Goal: Transaction & Acquisition: Book appointment/travel/reservation

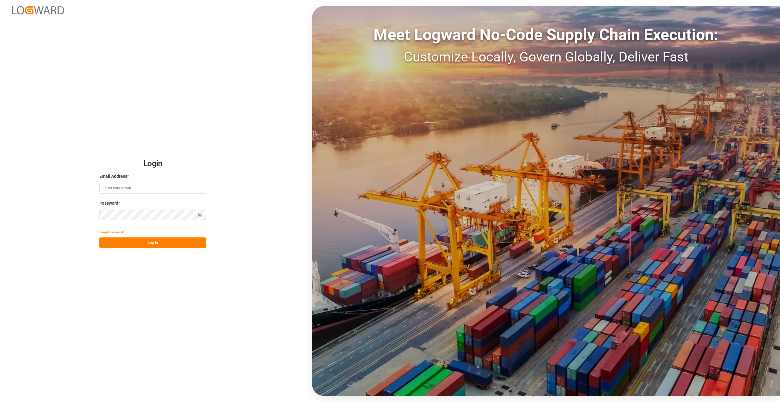
type input "[PERSON_NAME][EMAIL_ADDRESS][PERSON_NAME][DOMAIN_NAME]"
click at [159, 244] on button "Log In" at bounding box center [152, 242] width 107 height 11
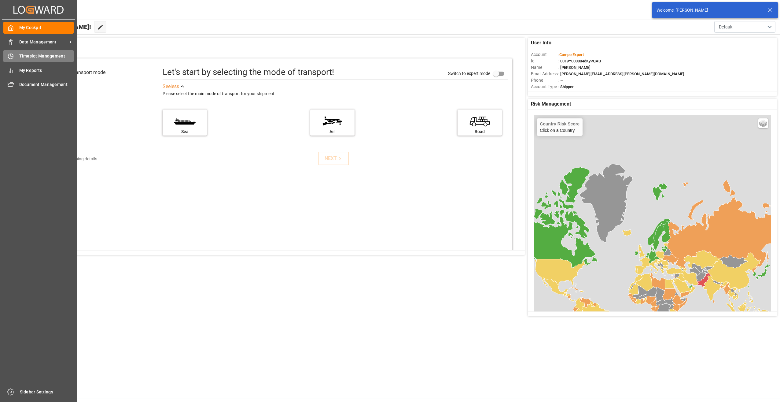
click at [13, 57] on icon at bounding box center [11, 56] width 6 height 6
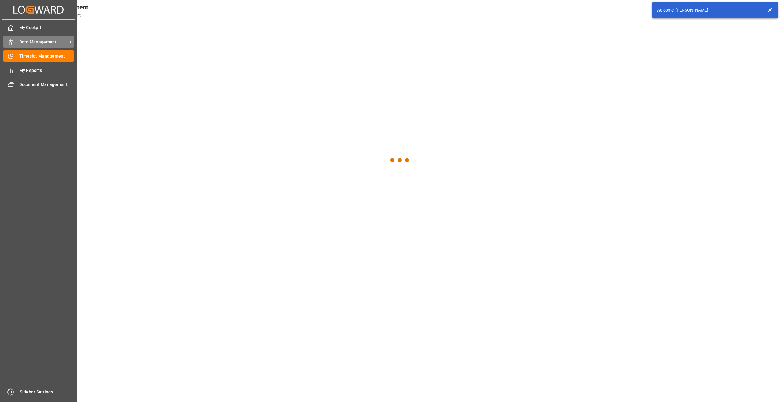
click at [26, 42] on span "Data Management" at bounding box center [43, 42] width 48 height 6
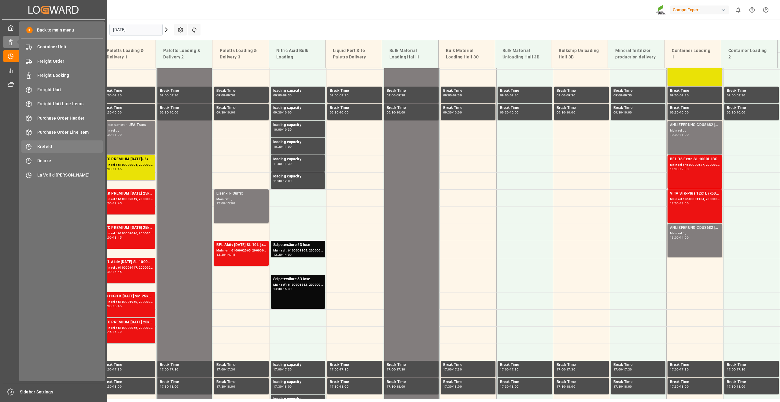
scroll to position [311, 0]
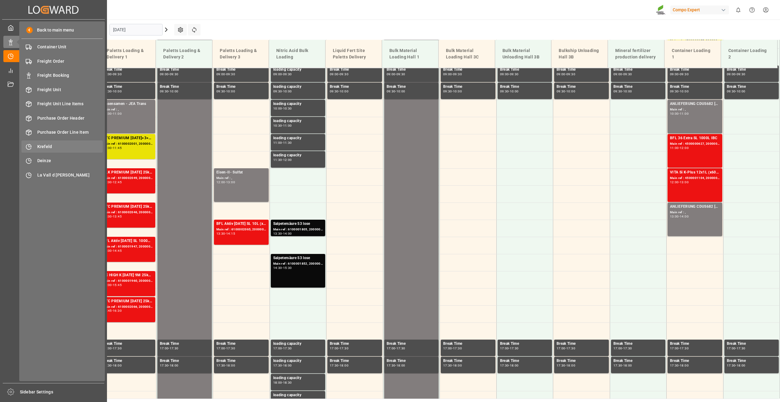
click at [47, 145] on span "Krefeld" at bounding box center [70, 146] width 66 height 6
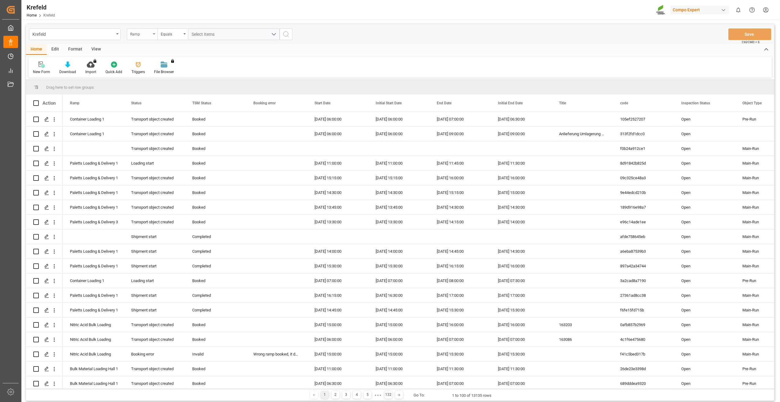
click at [137, 34] on div "Ramp" at bounding box center [140, 33] width 21 height 7
type input "sap"
drag, startPoint x: 149, startPoint y: 62, endPoint x: 164, endPoint y: 50, distance: 19.0
click at [150, 63] on div "SAP Order Number" at bounding box center [172, 62] width 91 height 13
click at [167, 35] on div "Equals" at bounding box center [171, 33] width 21 height 7
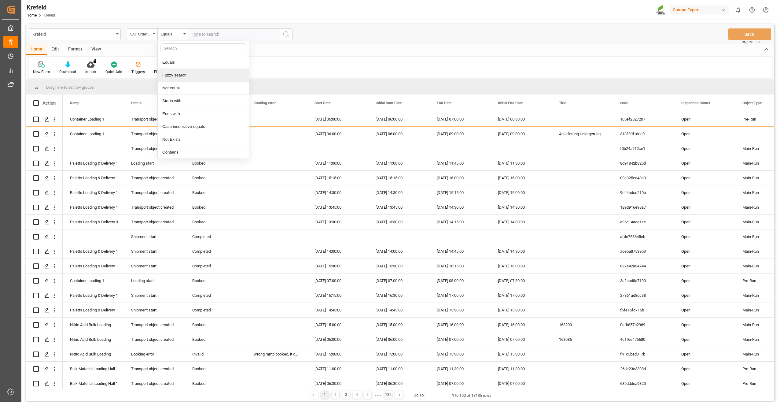
click at [176, 72] on div "Fuzzy search" at bounding box center [203, 75] width 91 height 13
click at [199, 35] on input "text" at bounding box center [234, 34] width 92 height 12
paste input "2000000113"
type input "2000000113"
click at [286, 35] on icon "search button" at bounding box center [285, 34] width 7 height 7
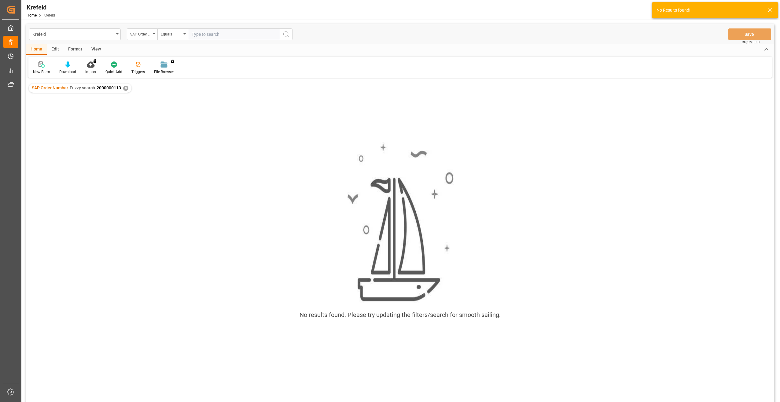
click at [126, 89] on div "✕" at bounding box center [125, 88] width 5 height 5
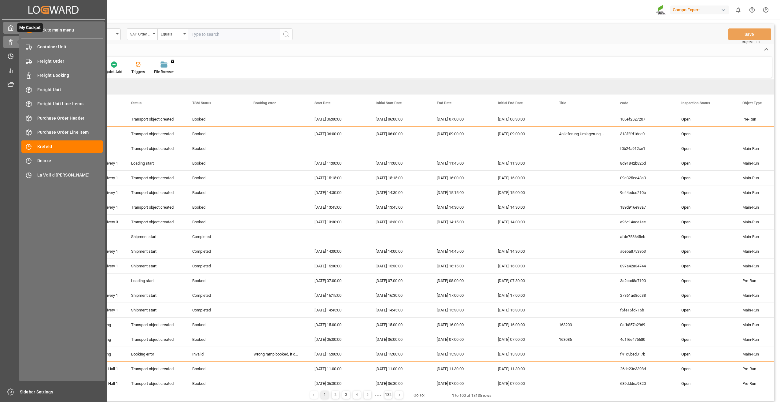
click at [11, 28] on polyline at bounding box center [11, 29] width 2 height 2
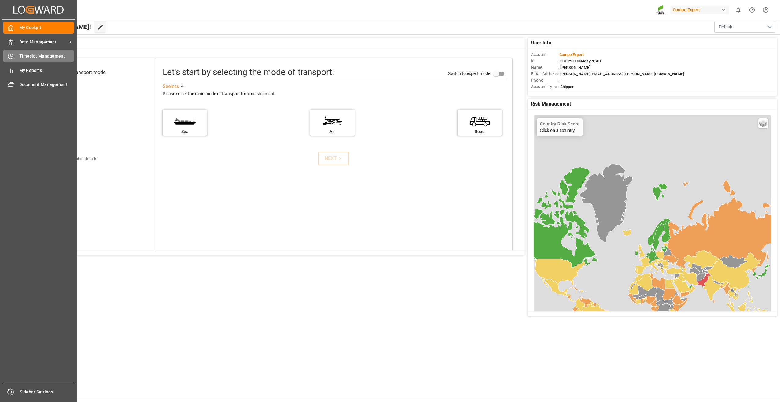
click at [32, 53] on span "Timeslot Management" at bounding box center [46, 56] width 55 height 6
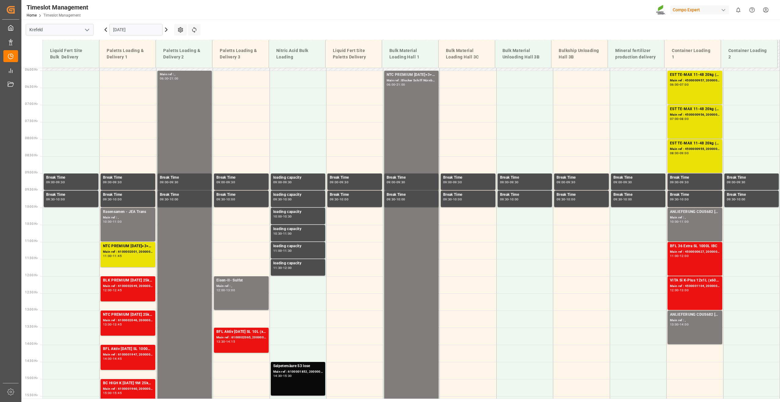
scroll to position [204, 0]
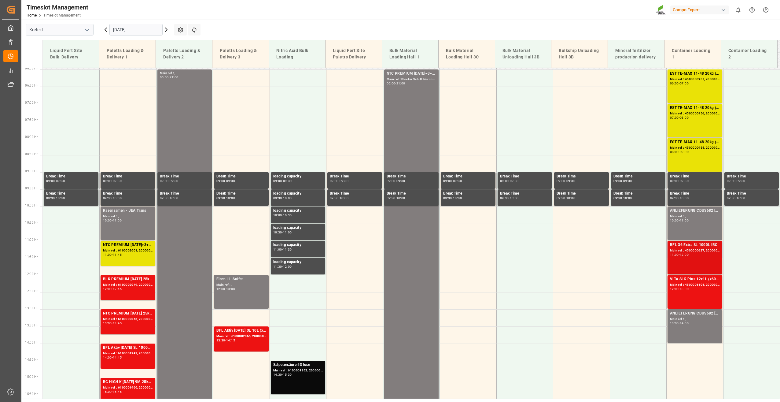
click at [689, 251] on div "Main ref : 4500000627, 2000000544" at bounding box center [695, 250] width 50 height 5
click at [690, 319] on div "Main ref : ," at bounding box center [695, 318] width 50 height 5
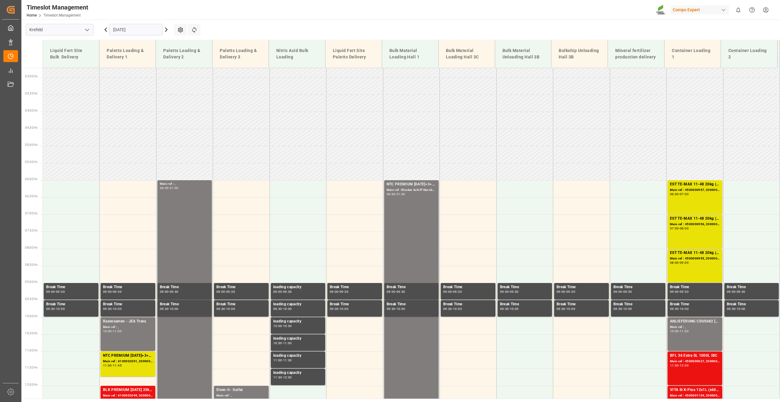
scroll to position [84, 0]
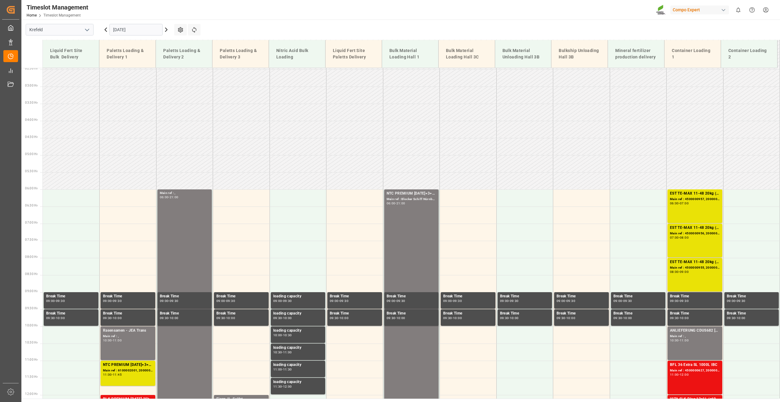
click at [164, 29] on icon at bounding box center [166, 29] width 7 height 7
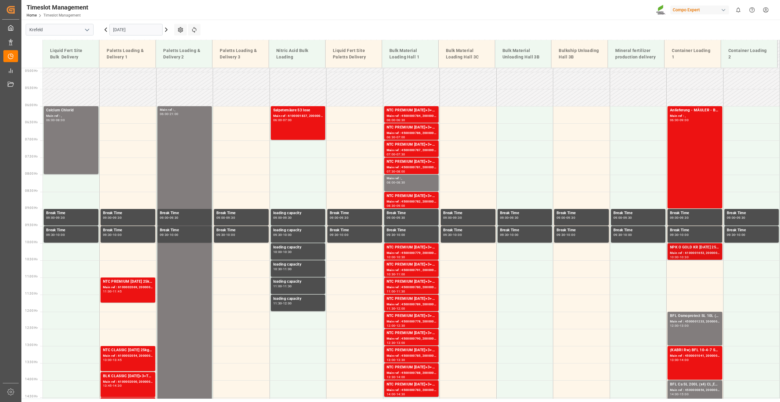
scroll to position [209, 0]
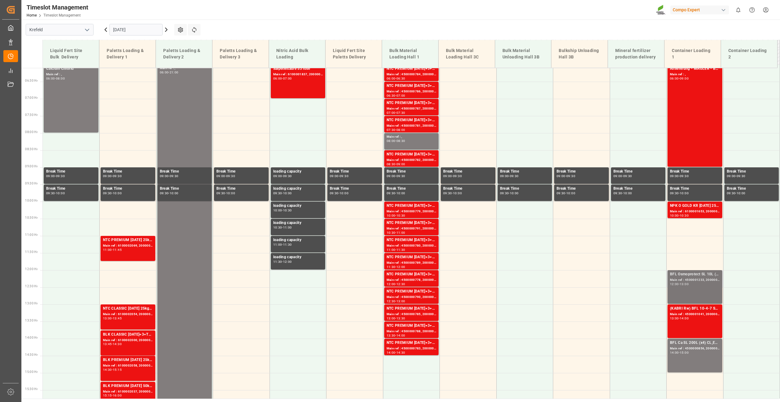
click at [694, 278] on div "Main ref : 4500001233, 2000000119" at bounding box center [695, 279] width 50 height 5
click at [691, 317] on div "13:00 - 14:00" at bounding box center [695, 318] width 50 height 3
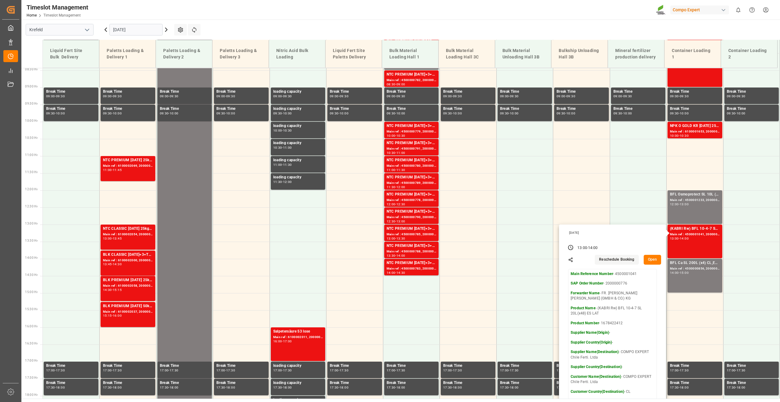
scroll to position [311, 0]
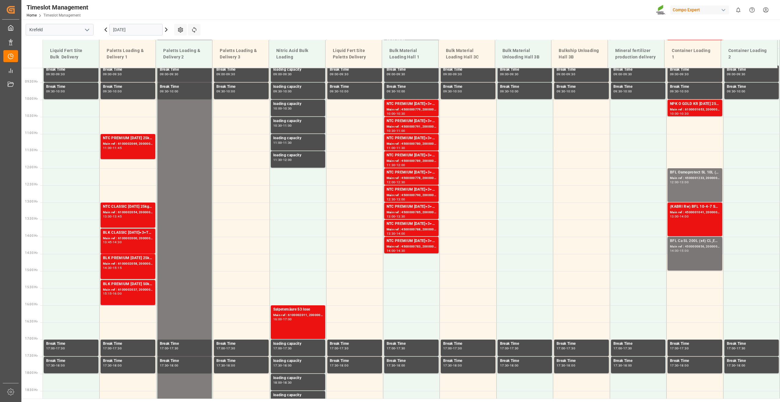
click at [702, 255] on div "BFL Ca SL 200L (x4) CL,ES,LAT MTO;VITA RZ O 1000L IBC MTO Main ref : 4500000856…" at bounding box center [695, 253] width 50 height 31
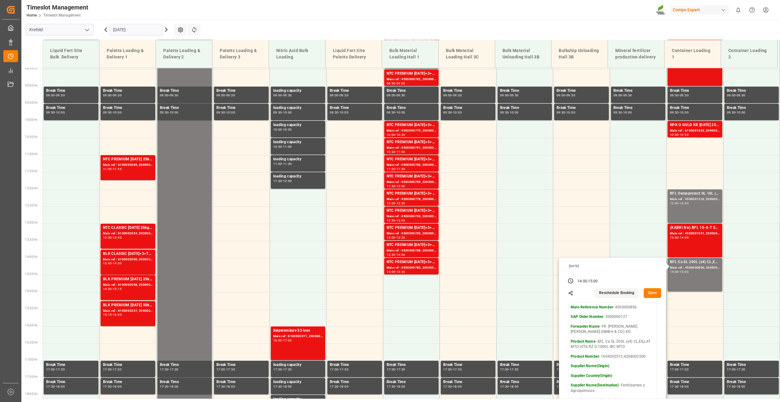
scroll to position [306, 0]
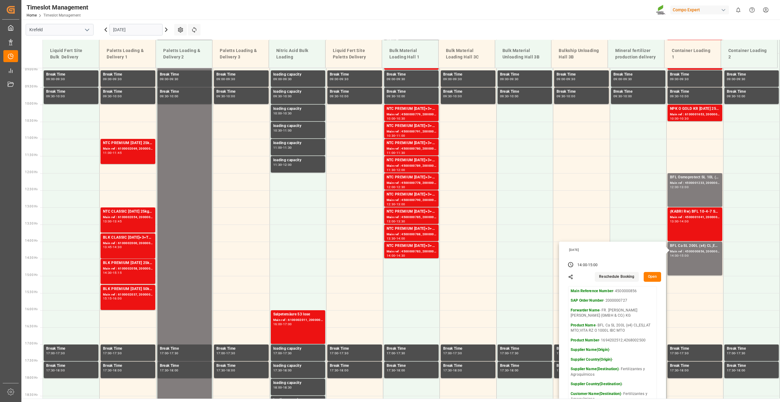
click at [165, 28] on icon at bounding box center [166, 30] width 2 height 4
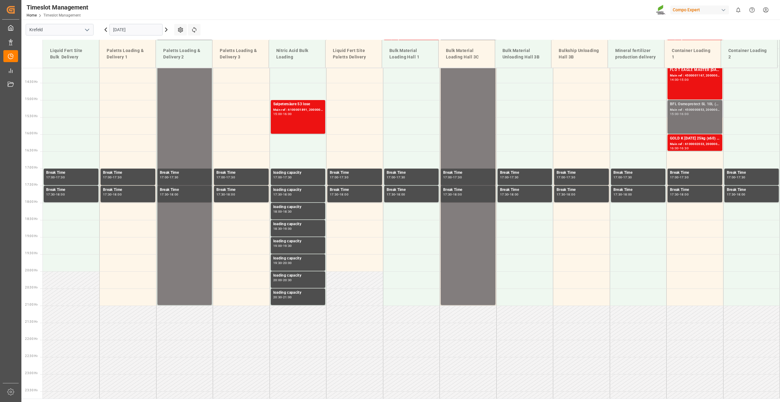
scroll to position [491, 0]
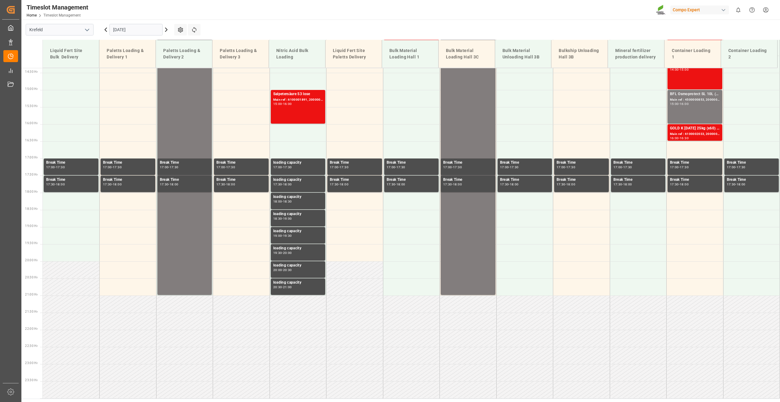
click at [165, 31] on icon at bounding box center [166, 30] width 2 height 4
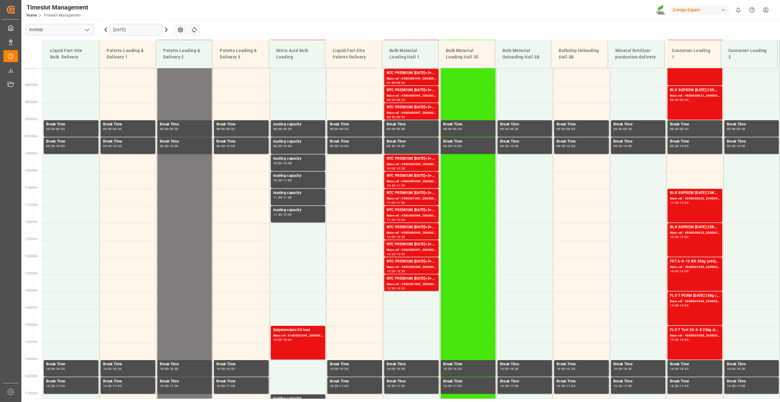
scroll to position [237, 0]
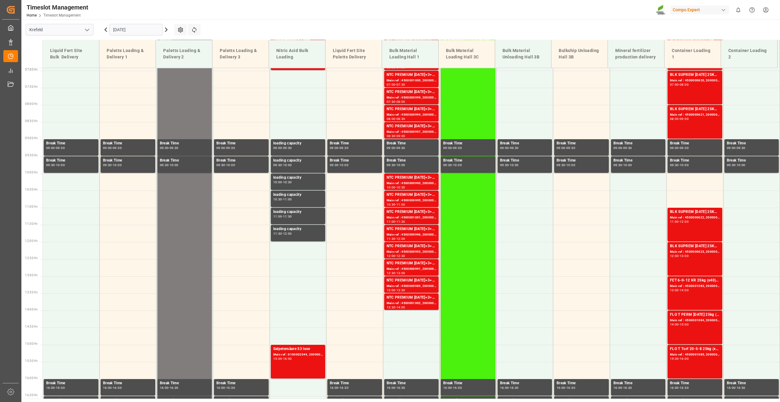
click at [165, 30] on icon at bounding box center [166, 29] width 7 height 7
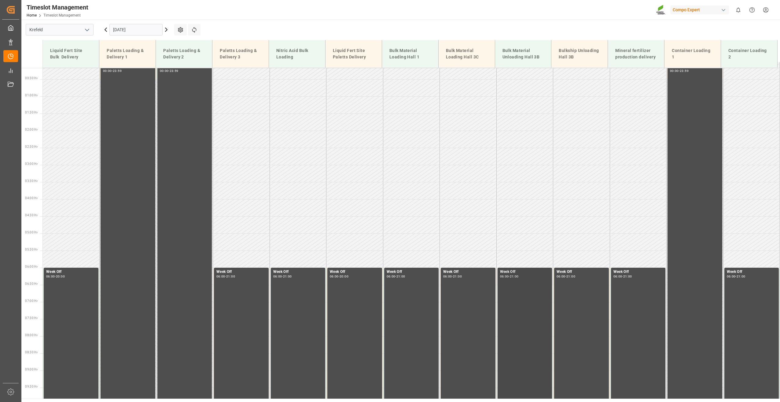
scroll to position [5, 0]
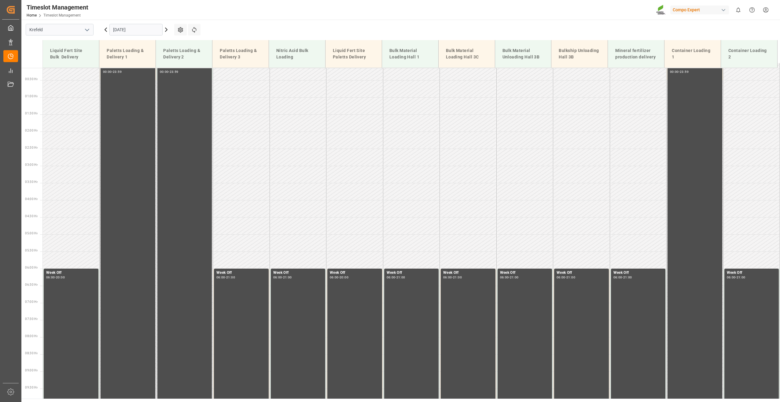
click at [165, 31] on icon at bounding box center [166, 29] width 7 height 7
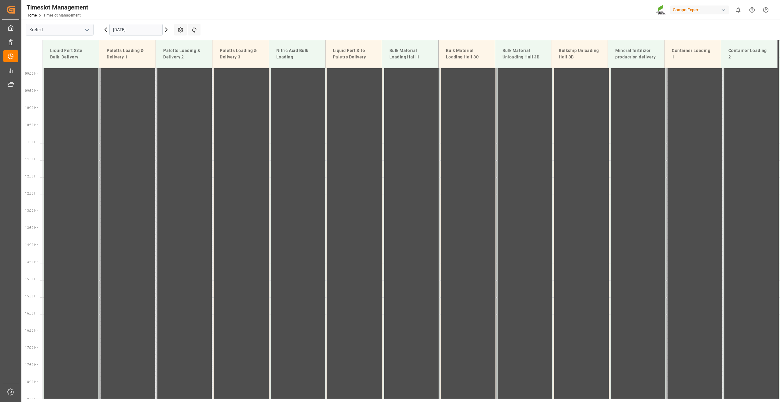
scroll to position [311, 0]
click at [165, 31] on icon at bounding box center [166, 29] width 7 height 7
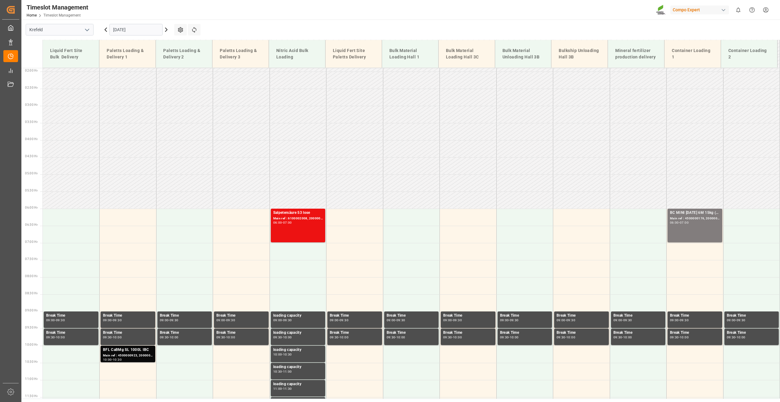
scroll to position [0, 0]
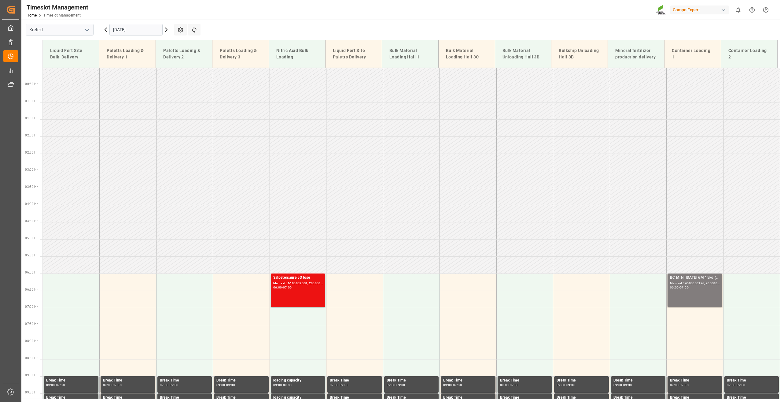
click at [167, 31] on icon at bounding box center [166, 30] width 2 height 4
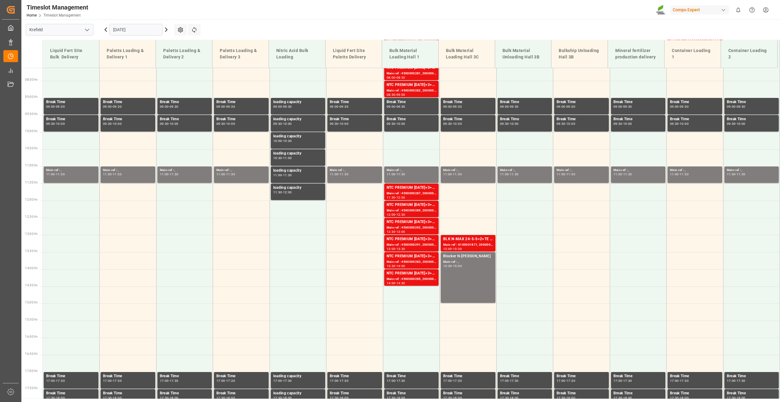
scroll to position [186, 0]
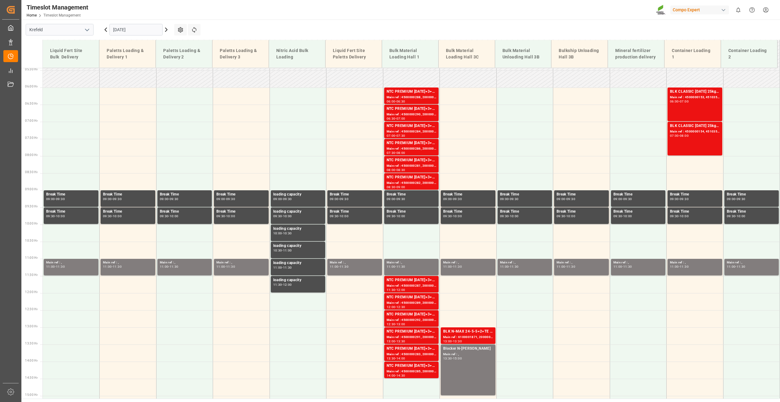
click at [167, 31] on icon at bounding box center [166, 29] width 7 height 7
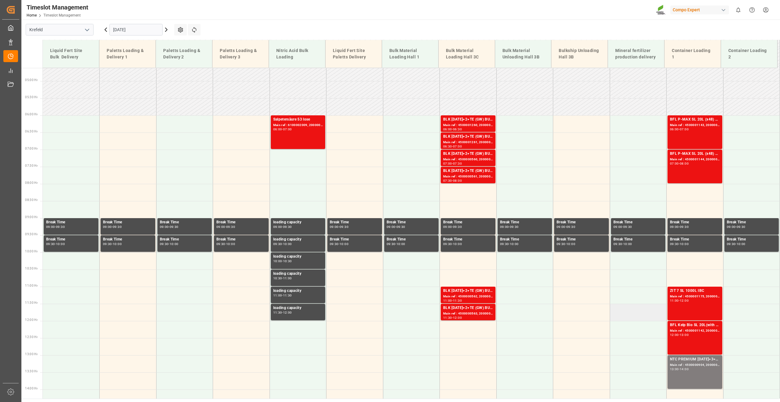
scroll to position [158, 0]
click at [683, 128] on div "07:00" at bounding box center [684, 129] width 9 height 3
click at [691, 164] on div "07:00 - 08:00" at bounding box center [695, 163] width 50 height 3
click at [693, 300] on div "11:00 - 12:00" at bounding box center [695, 300] width 50 height 3
click at [688, 330] on div "Main ref : 4500001142, 2000000350" at bounding box center [695, 330] width 50 height 5
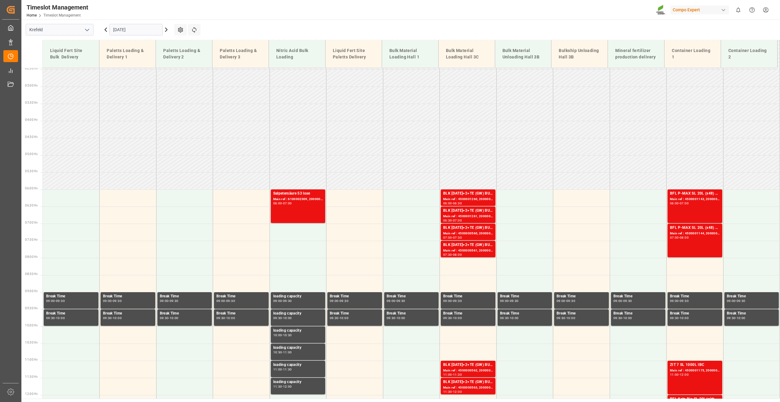
scroll to position [0, 0]
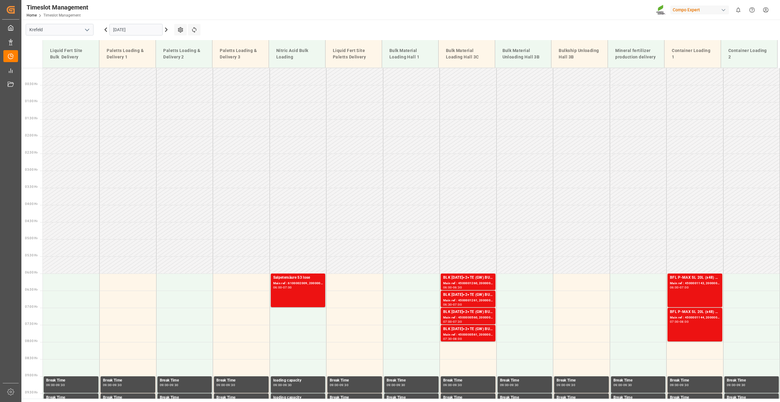
click at [167, 28] on icon at bounding box center [166, 29] width 7 height 7
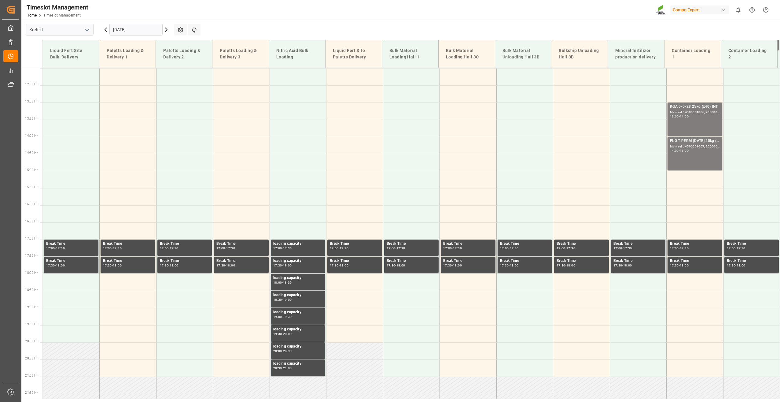
scroll to position [491, 0]
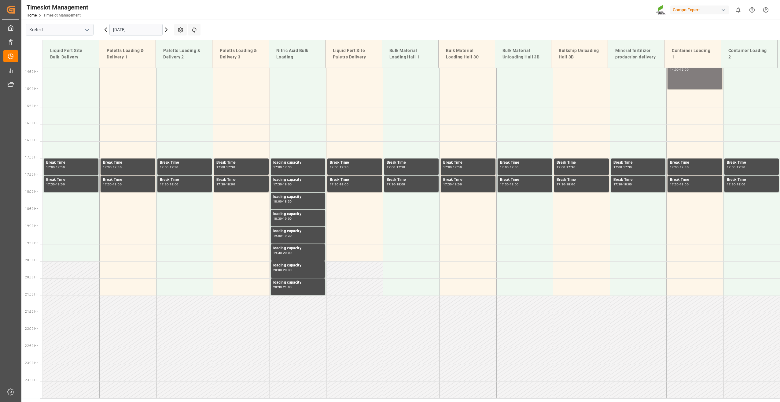
click at [164, 31] on icon at bounding box center [166, 29] width 7 height 7
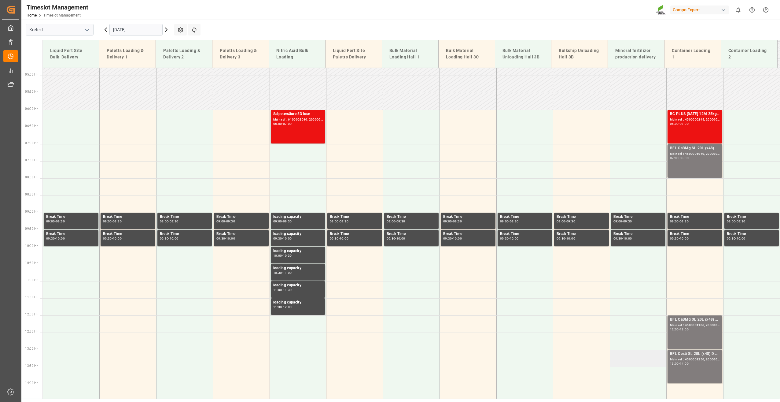
scroll to position [158, 0]
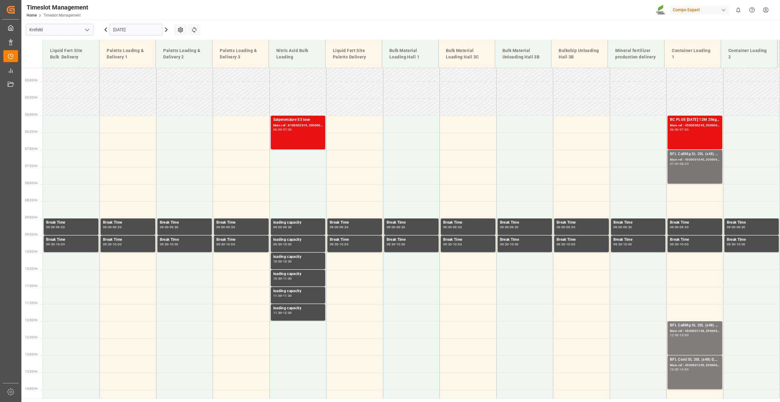
click at [689, 163] on div "08:00" at bounding box center [684, 163] width 9 height 3
click at [696, 164] on div "07:00 - 08:00" at bounding box center [695, 163] width 50 height 3
click at [696, 332] on div "Main ref : 4500001106, 2000001155" at bounding box center [695, 330] width 50 height 5
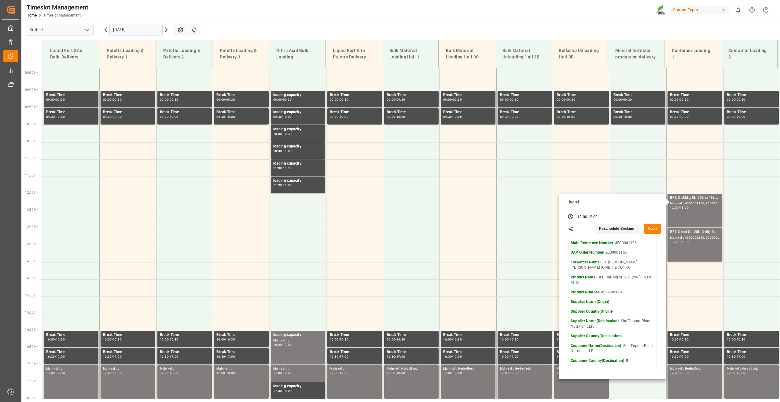
scroll to position [288, 0]
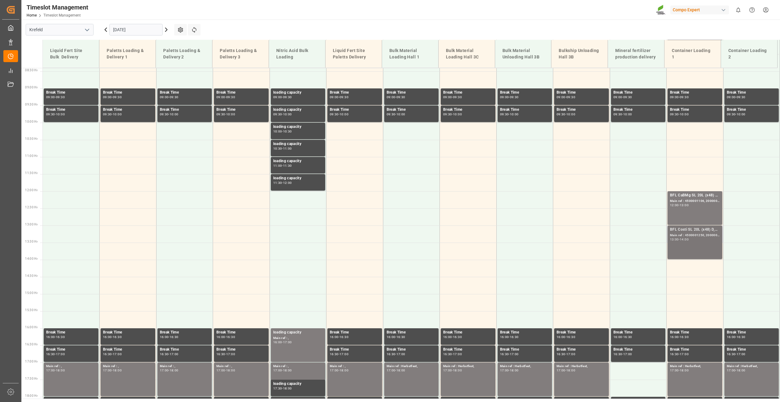
click at [689, 234] on div "Main ref : 4500001250, 2000001461" at bounding box center [695, 235] width 50 height 5
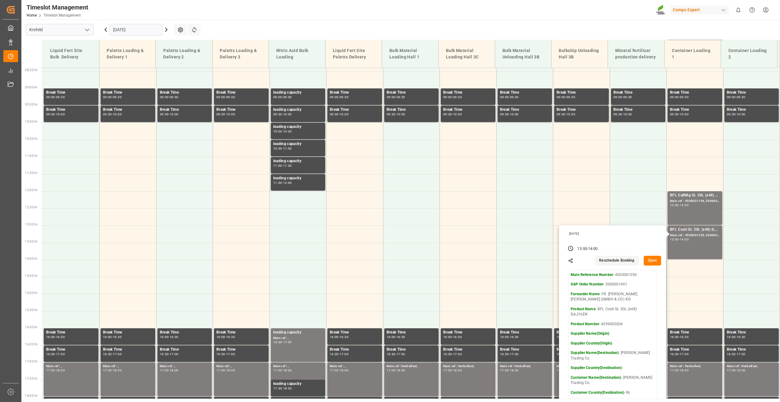
click at [147, 31] on input "[DATE]" at bounding box center [135, 30] width 53 height 12
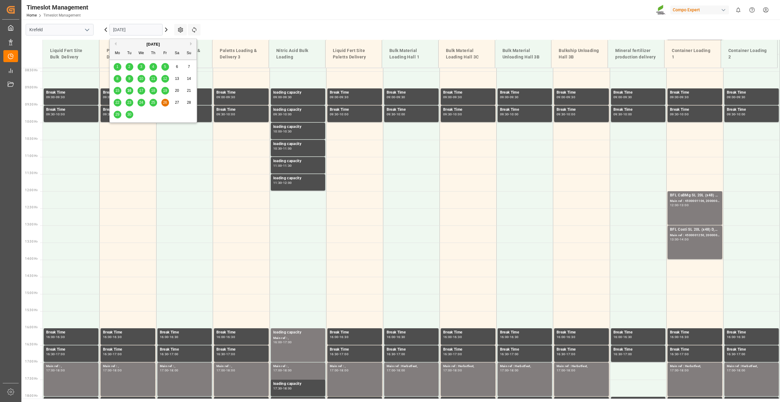
click at [114, 112] on div "29" at bounding box center [118, 114] width 8 height 7
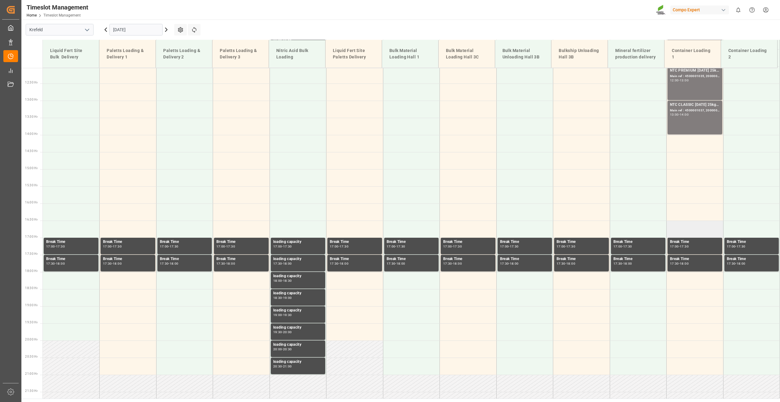
scroll to position [107, 0]
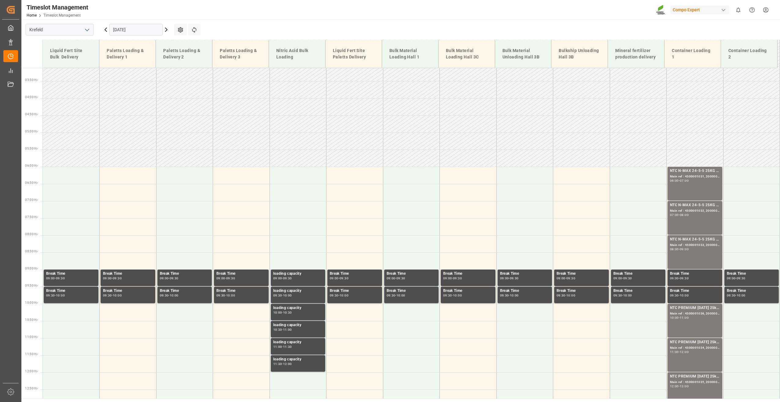
click at [166, 30] on icon at bounding box center [166, 29] width 7 height 7
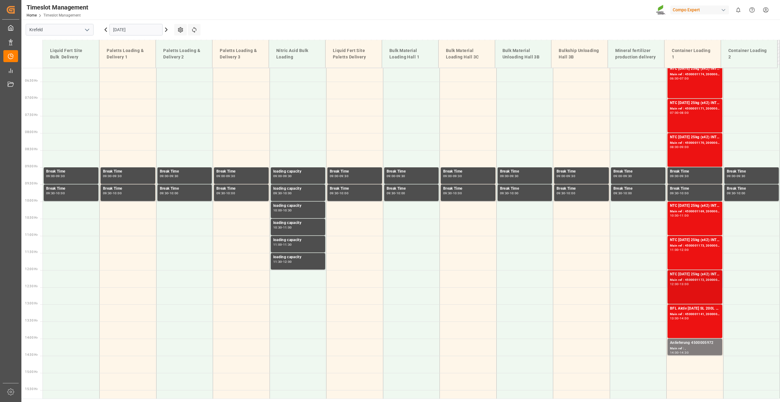
scroll to position [259, 0]
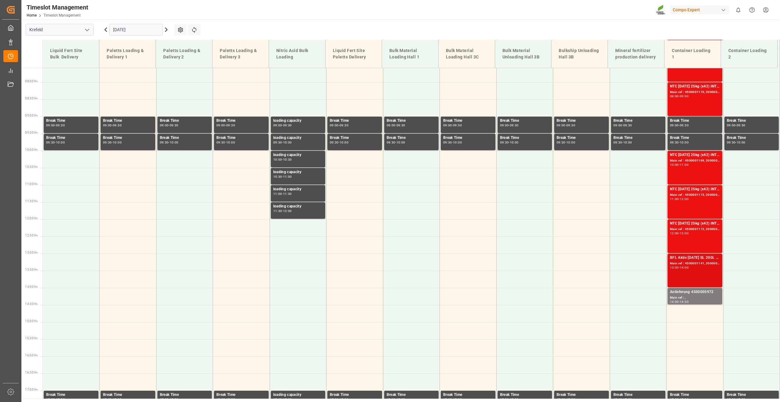
click at [695, 267] on div "13:00 - 14:00" at bounding box center [695, 267] width 50 height 3
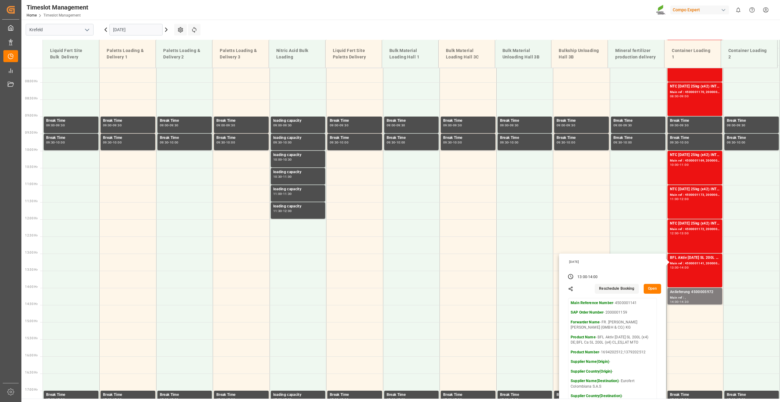
click at [183, 7] on div "Timeslot Management Home Timeslot Management Compo Expert 0 Notifications Only …" at bounding box center [398, 10] width 763 height 20
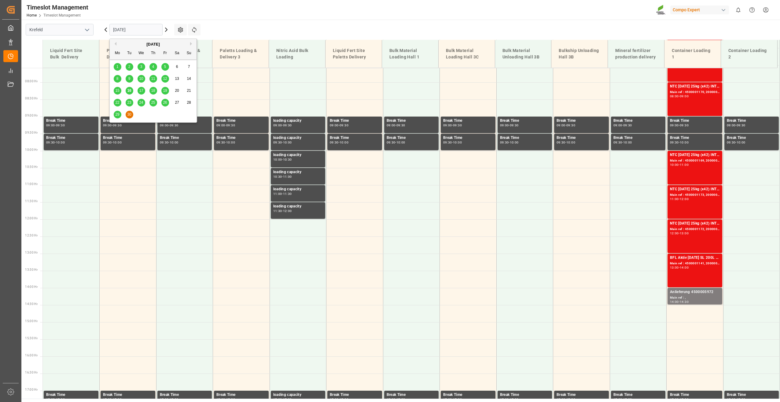
click at [156, 29] on input "[DATE]" at bounding box center [135, 30] width 53 height 12
click at [191, 43] on button "Next Month" at bounding box center [192, 44] width 4 height 4
click at [117, 79] on span "6" at bounding box center [117, 78] width 2 height 4
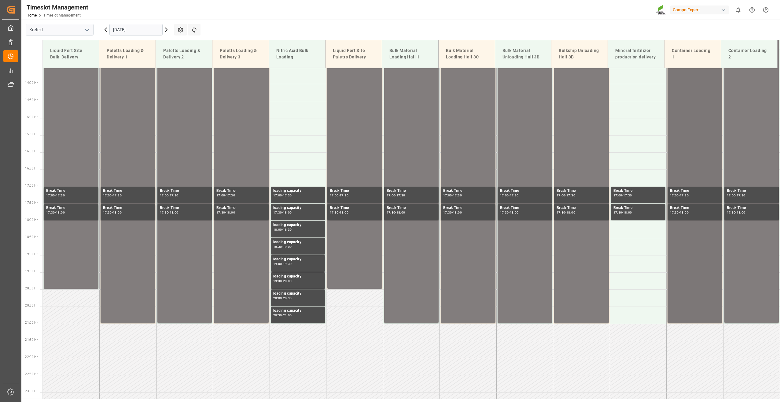
scroll to position [158, 0]
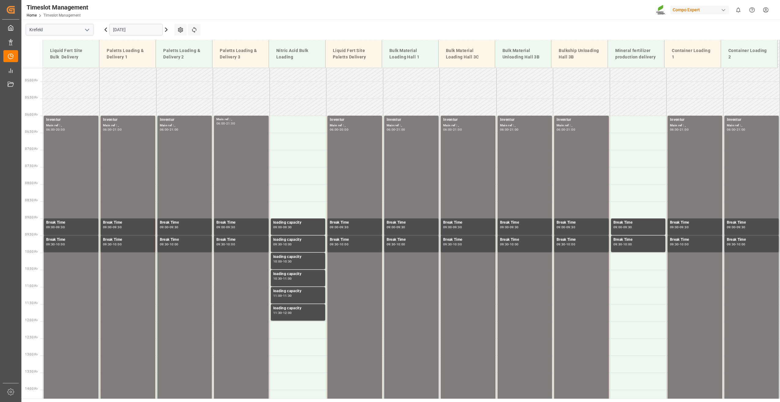
click at [143, 32] on input "[DATE]" at bounding box center [135, 30] width 53 height 12
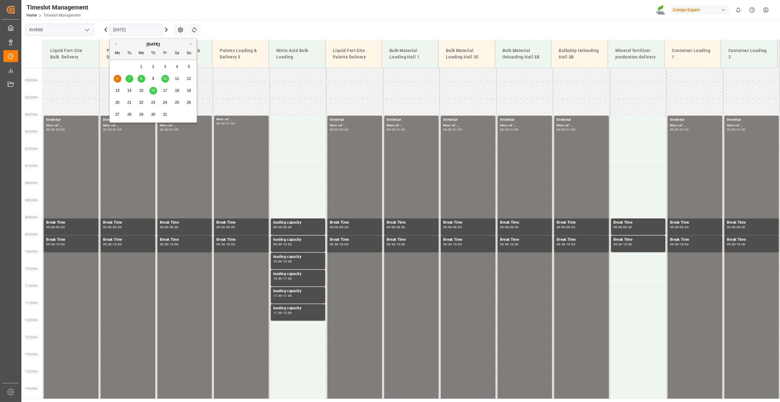
click at [144, 67] on div "1" at bounding box center [142, 66] width 8 height 7
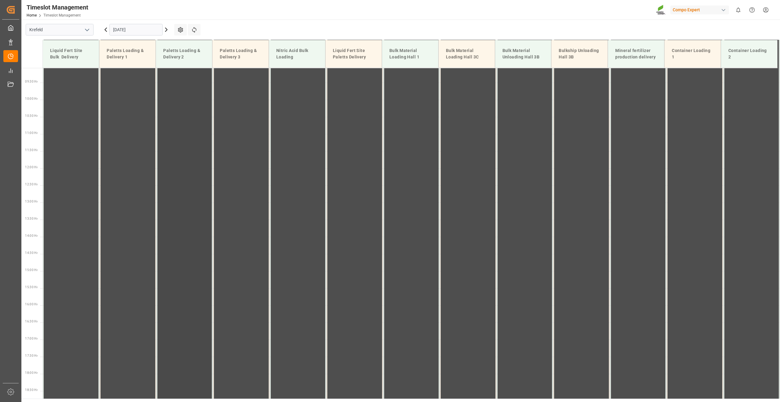
scroll to position [107, 0]
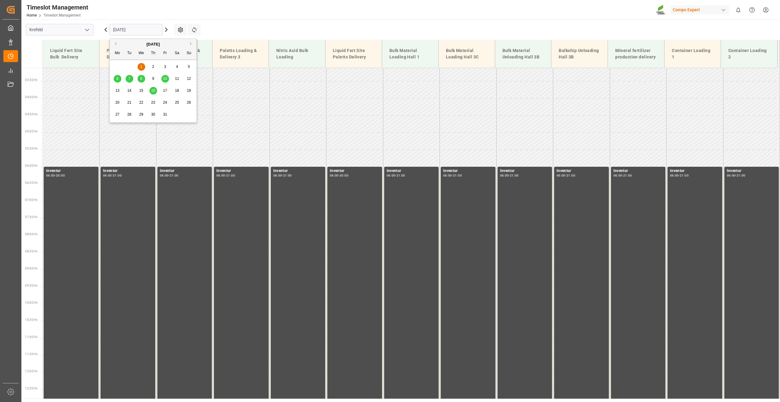
click at [129, 30] on input "[DATE]" at bounding box center [135, 30] width 53 height 12
click at [118, 76] on div "6" at bounding box center [118, 78] width 8 height 7
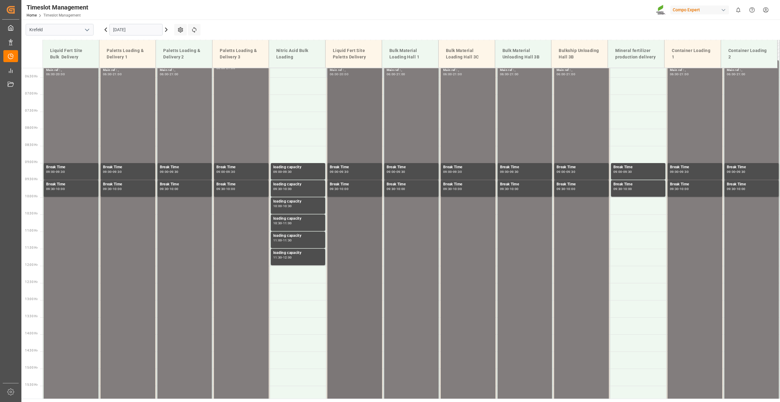
scroll to position [135, 0]
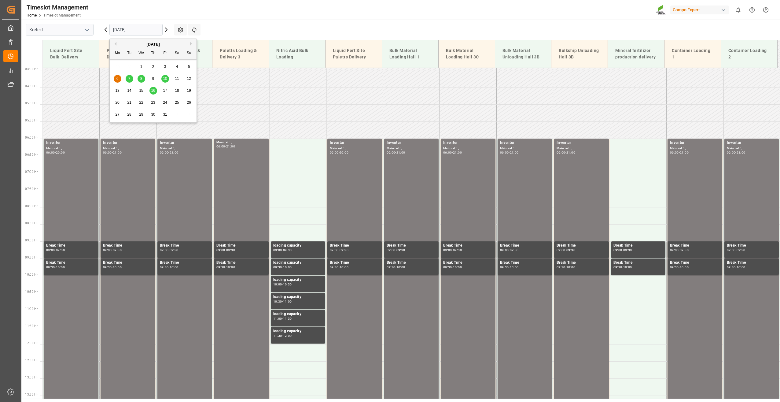
click at [152, 27] on input "[DATE]" at bounding box center [135, 30] width 53 height 12
click at [129, 78] on span "7" at bounding box center [129, 78] width 2 height 4
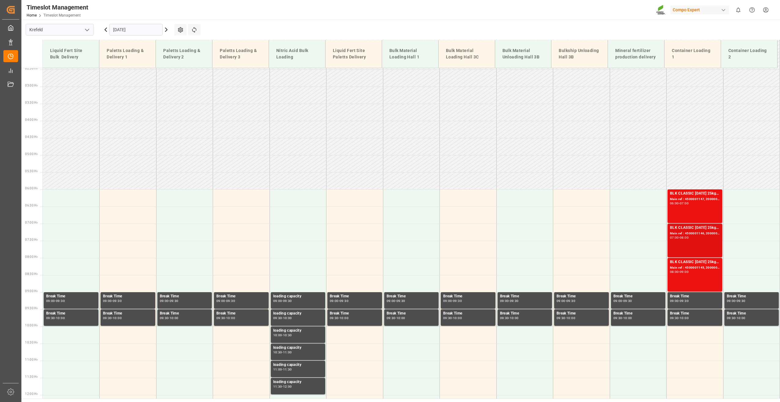
scroll to position [0, 0]
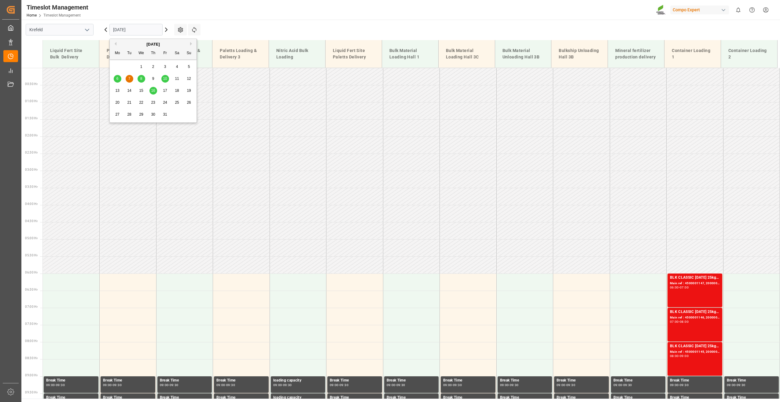
click at [140, 29] on input "[DATE]" at bounding box center [135, 30] width 53 height 12
click at [142, 77] on span "8" at bounding box center [141, 78] width 2 height 4
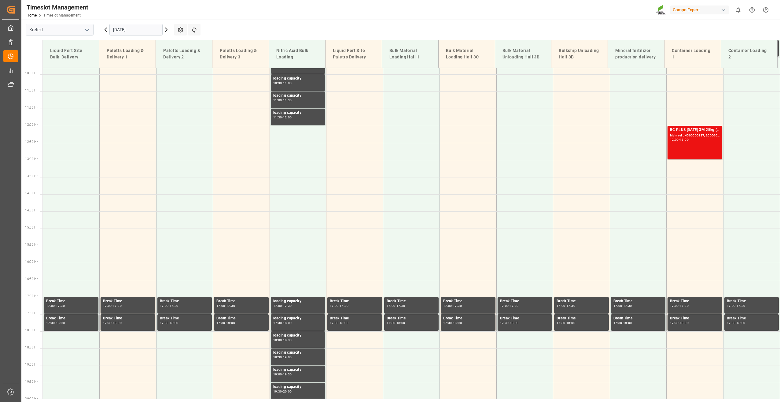
scroll to position [237, 0]
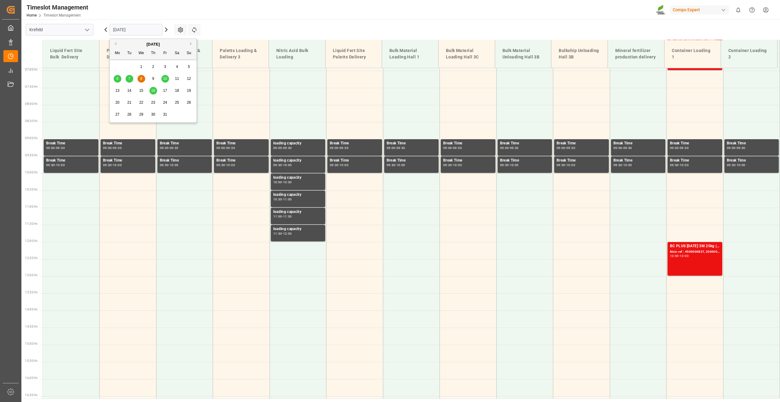
click at [144, 29] on input "[DATE]" at bounding box center [135, 30] width 53 height 12
click at [164, 77] on span "10" at bounding box center [165, 78] width 4 height 4
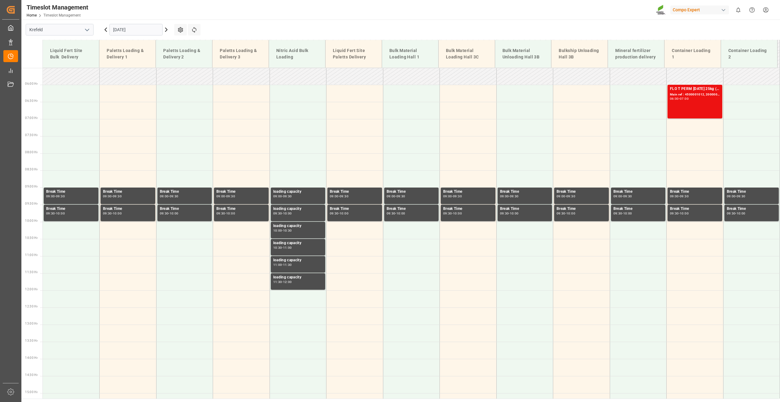
scroll to position [186, 0]
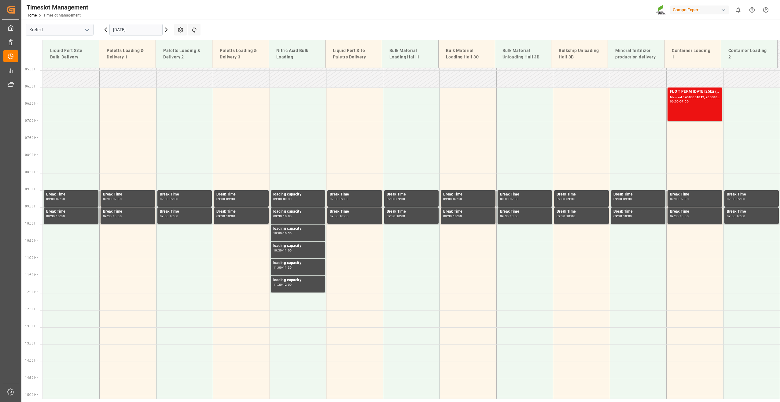
click at [128, 29] on input "[DATE]" at bounding box center [135, 30] width 53 height 12
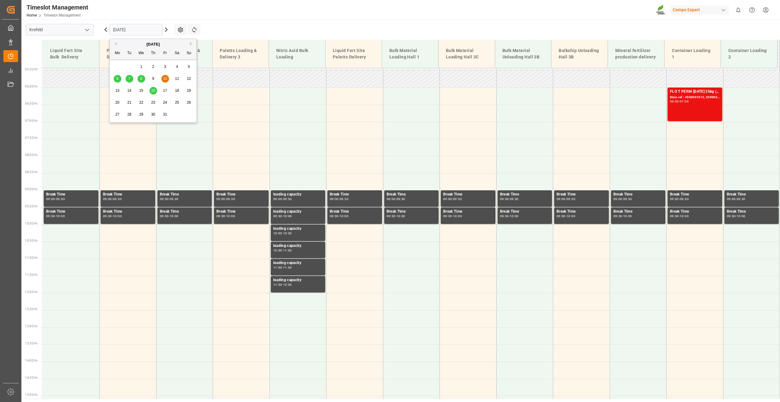
click at [150, 89] on div "16" at bounding box center [153, 90] width 8 height 7
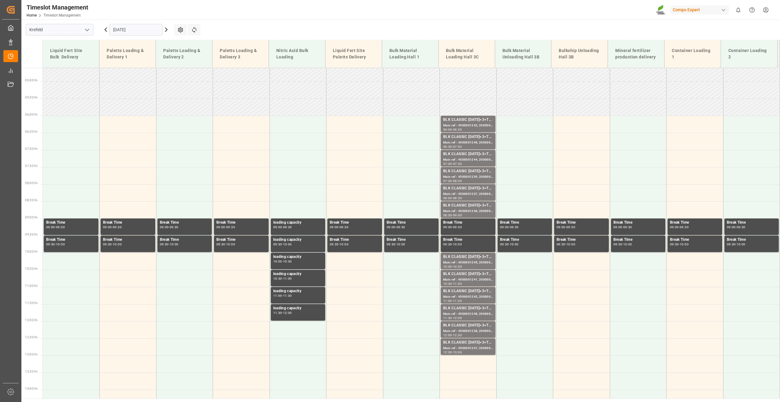
scroll to position [0, 0]
